Goal: Task Accomplishment & Management: Use online tool/utility

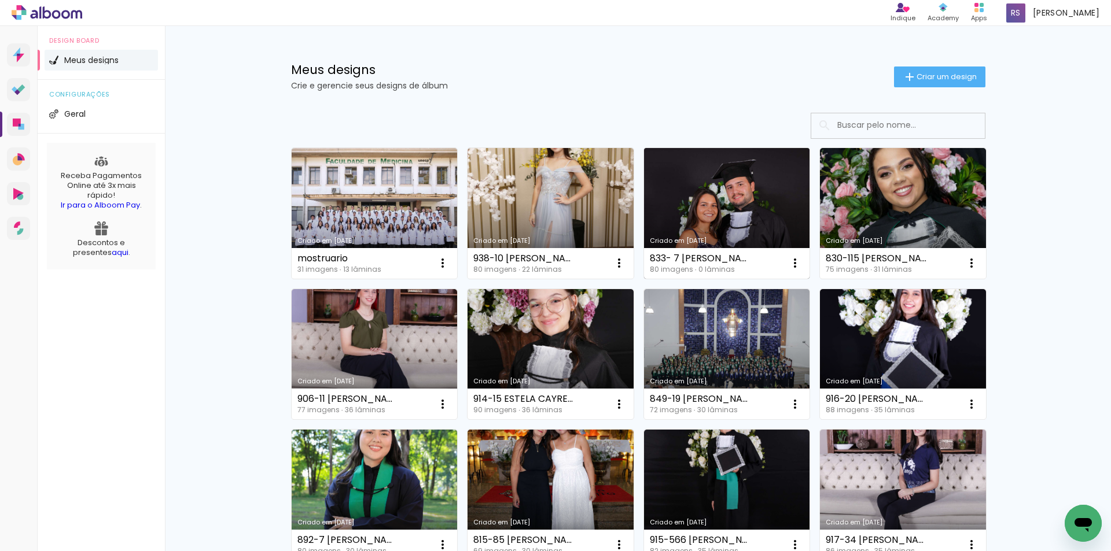
click at [704, 203] on link "Criado em [DATE]" at bounding box center [727, 213] width 166 height 131
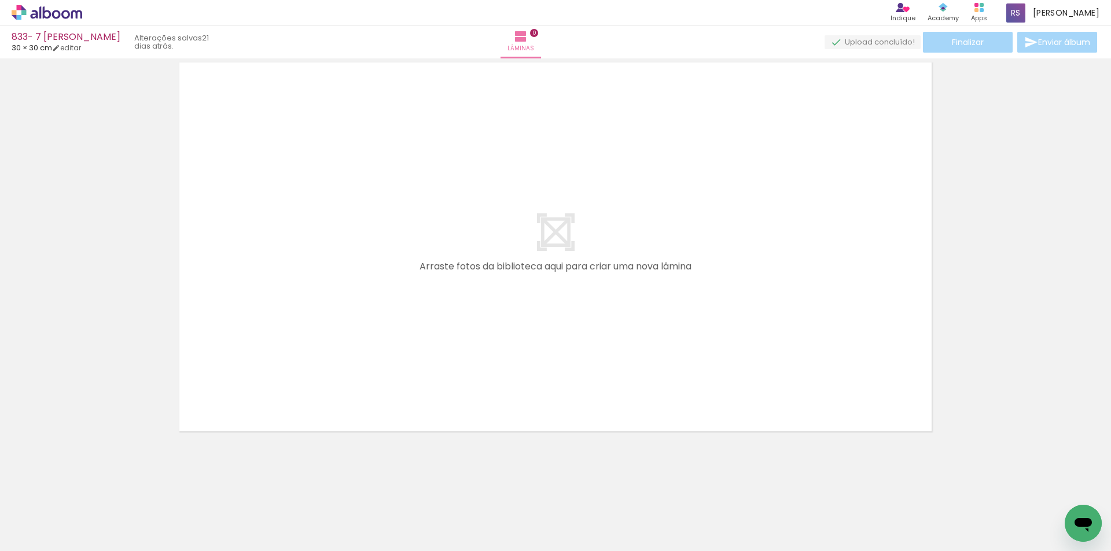
scroll to position [0, 1616]
drag, startPoint x: 592, startPoint y: 469, endPoint x: 613, endPoint y: 296, distance: 174.3
click at [614, 297] on quentale-workspace at bounding box center [555, 275] width 1111 height 551
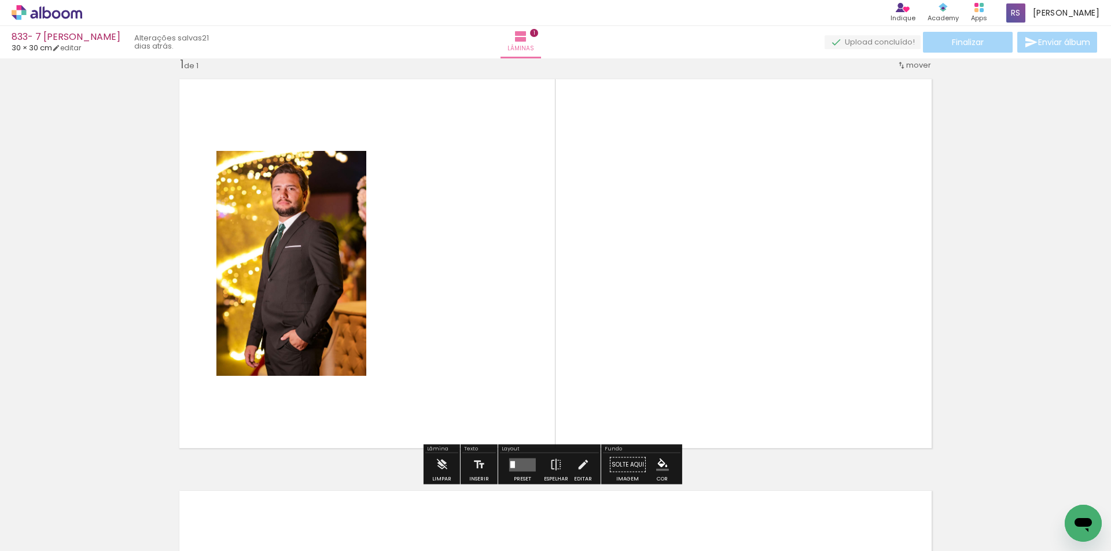
scroll to position [15, 0]
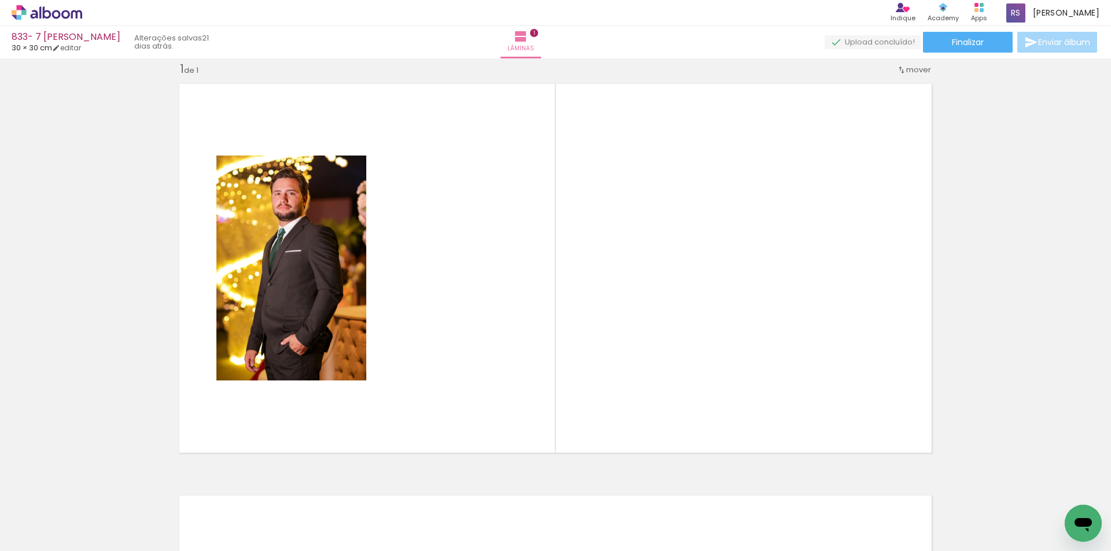
click at [50, 515] on input "Todas as fotos" at bounding box center [32, 517] width 44 height 10
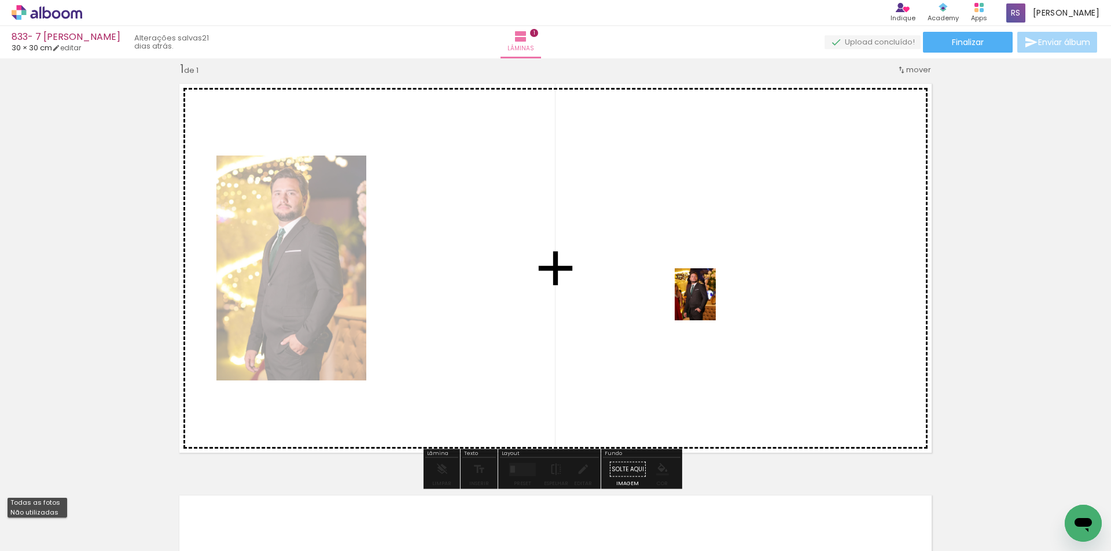
drag, startPoint x: 643, startPoint y: 516, endPoint x: 709, endPoint y: 303, distance: 222.9
click at [709, 303] on quentale-workspace at bounding box center [555, 275] width 1111 height 551
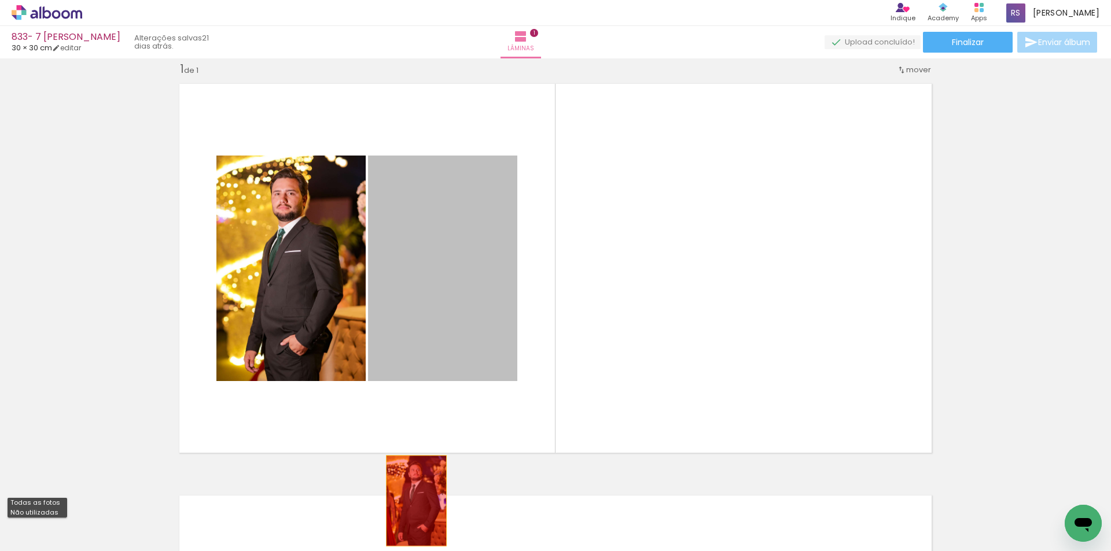
drag, startPoint x: 428, startPoint y: 283, endPoint x: 412, endPoint y: 501, distance: 218.7
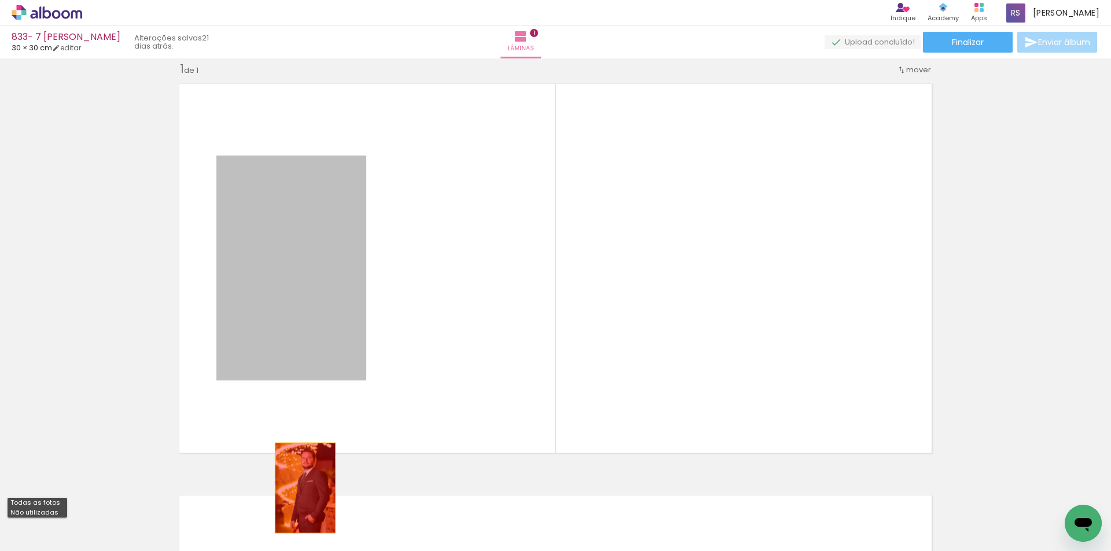
drag, startPoint x: 288, startPoint y: 224, endPoint x: 301, endPoint y: 488, distance: 264.8
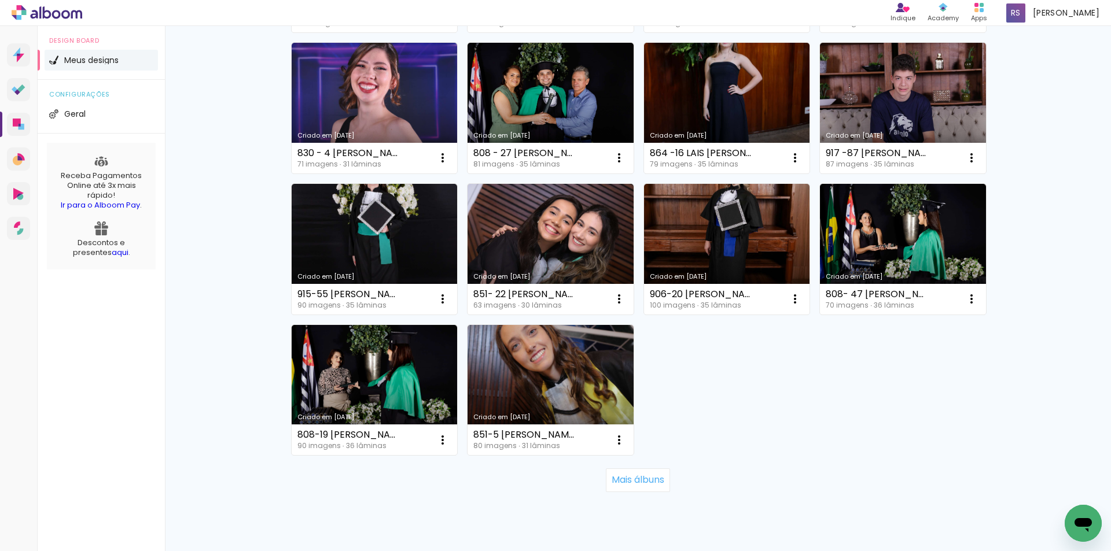
scroll to position [694, 0]
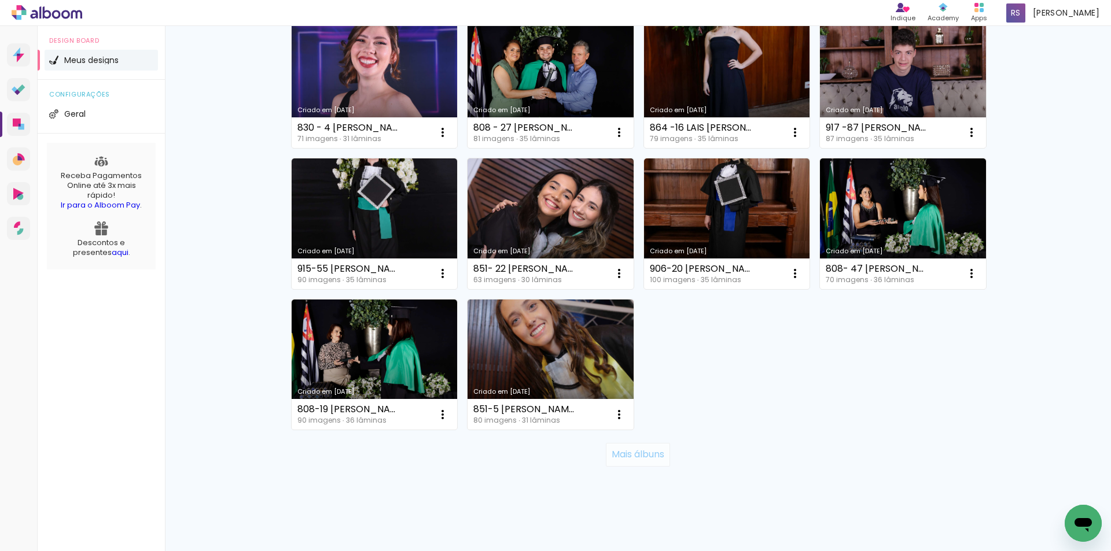
click at [0, 0] on slot "Mais álbuns" at bounding box center [0, 0] width 0 height 0
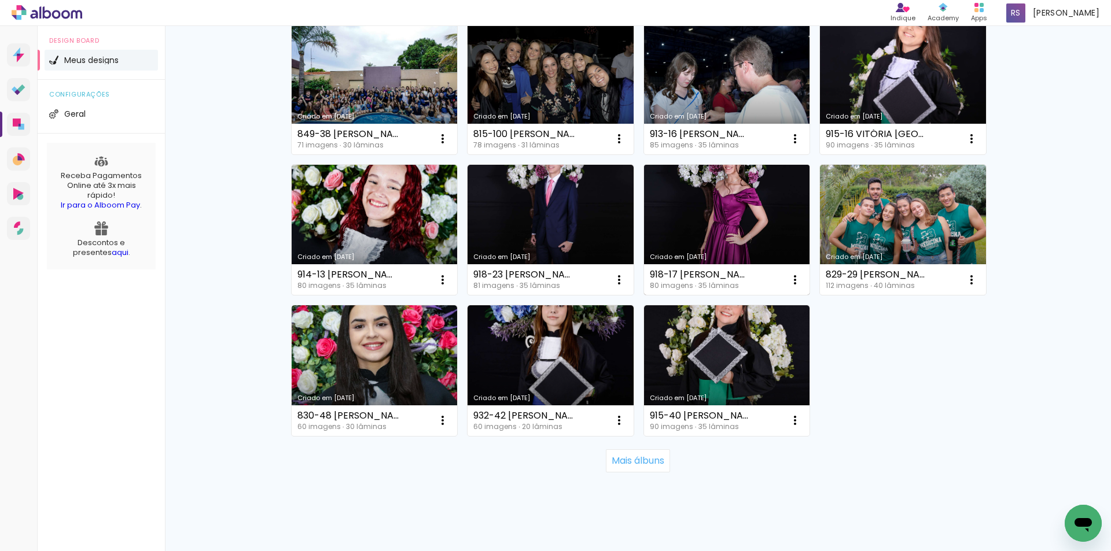
scroll to position [1550, 0]
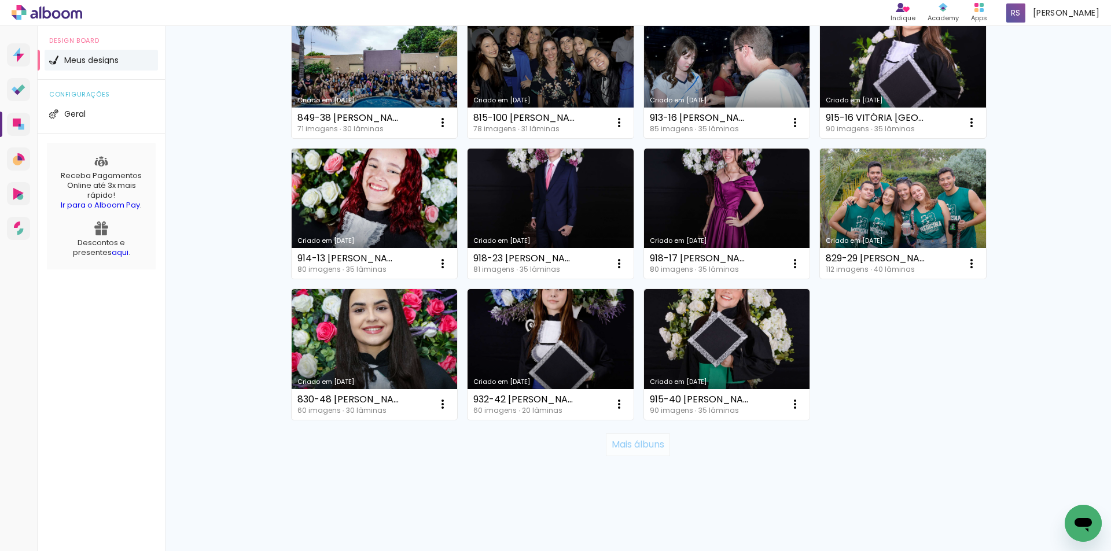
click at [0, 0] on slot "Mais álbuns" at bounding box center [0, 0] width 0 height 0
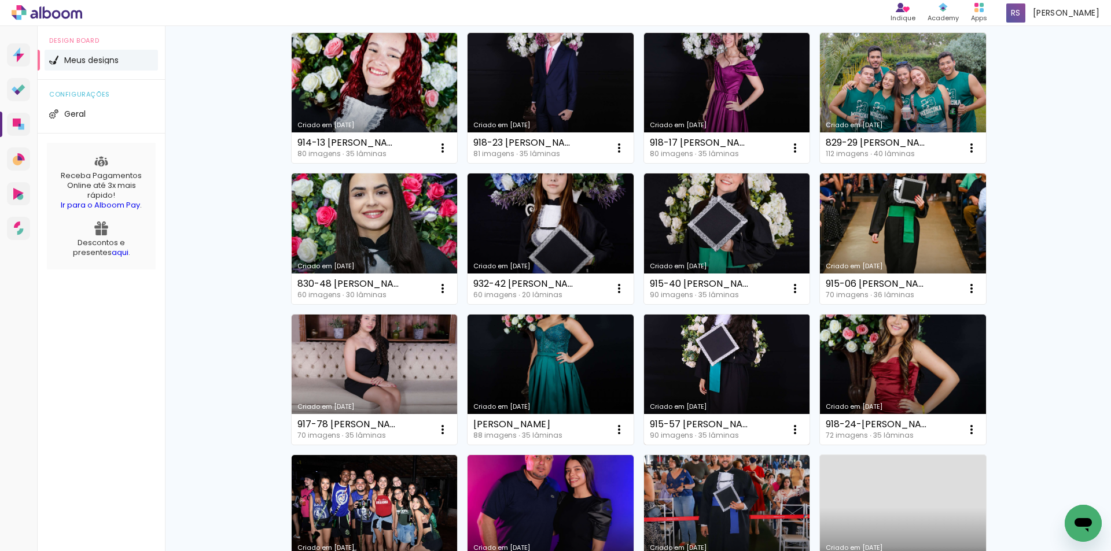
scroll to position [1661, 0]
